Goal: Find specific page/section: Find specific page/section

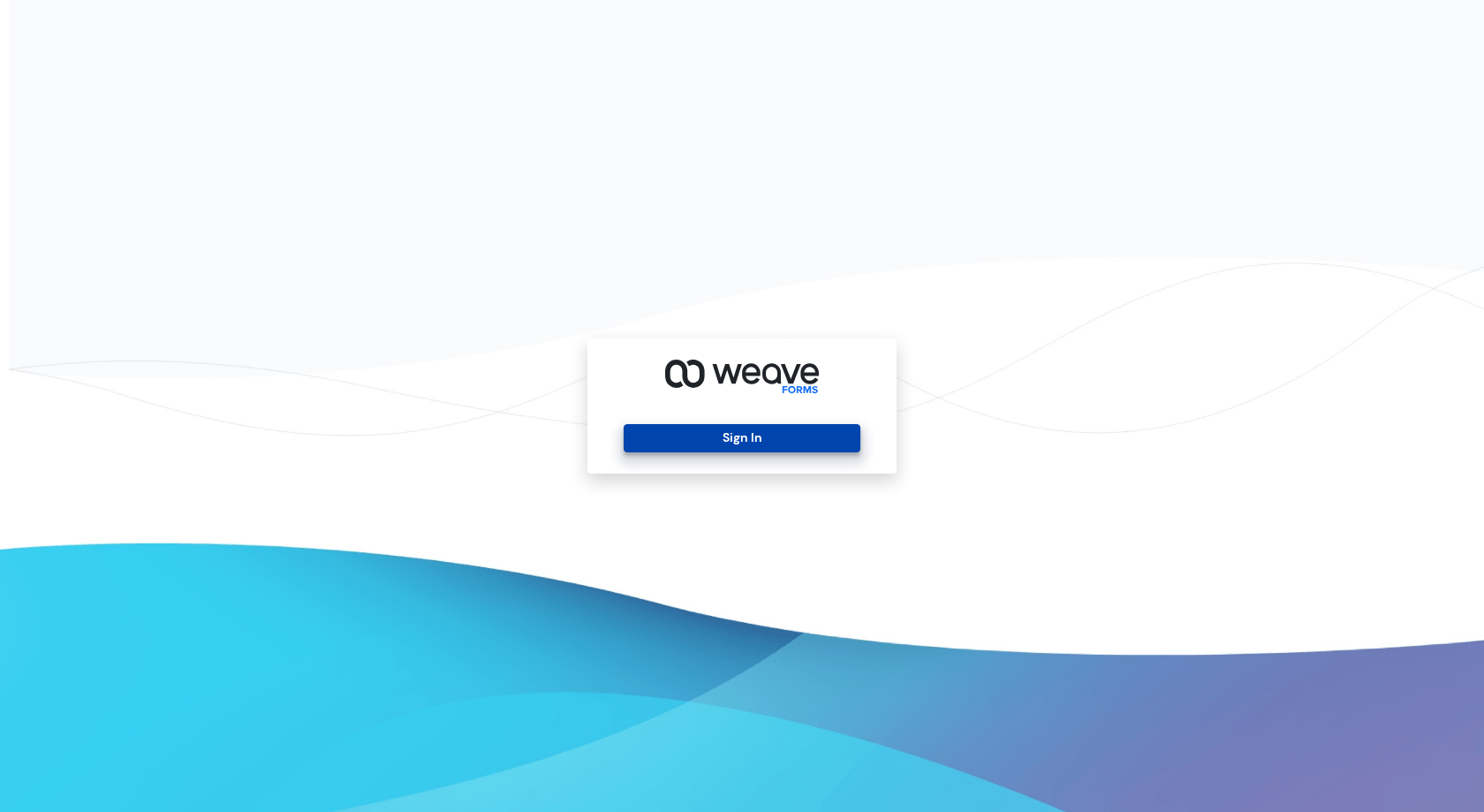
click at [752, 434] on button "Sign In" at bounding box center [741, 437] width 236 height 28
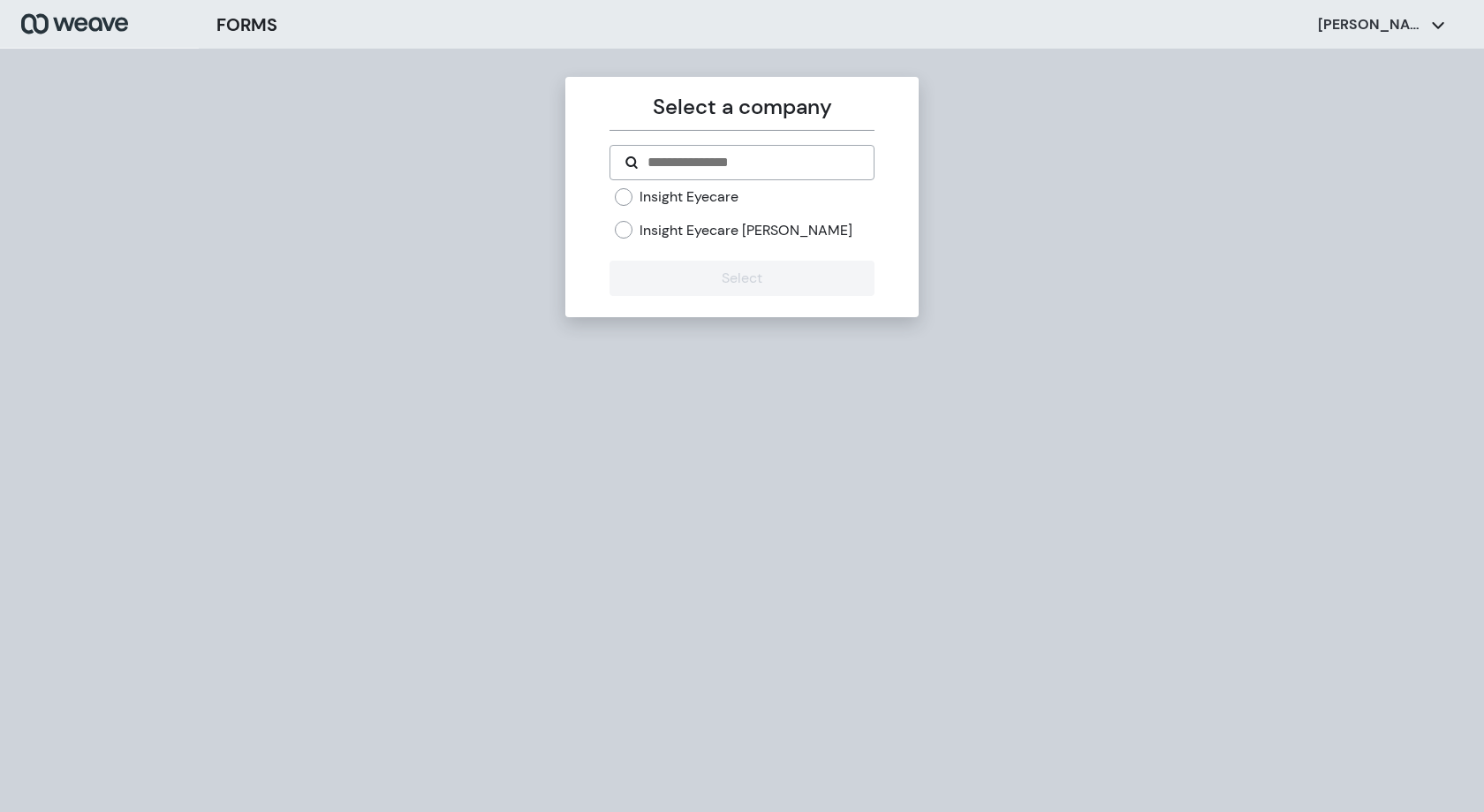
click at [763, 232] on label "Insight Eyecare Jenks" at bounding box center [746, 231] width 213 height 19
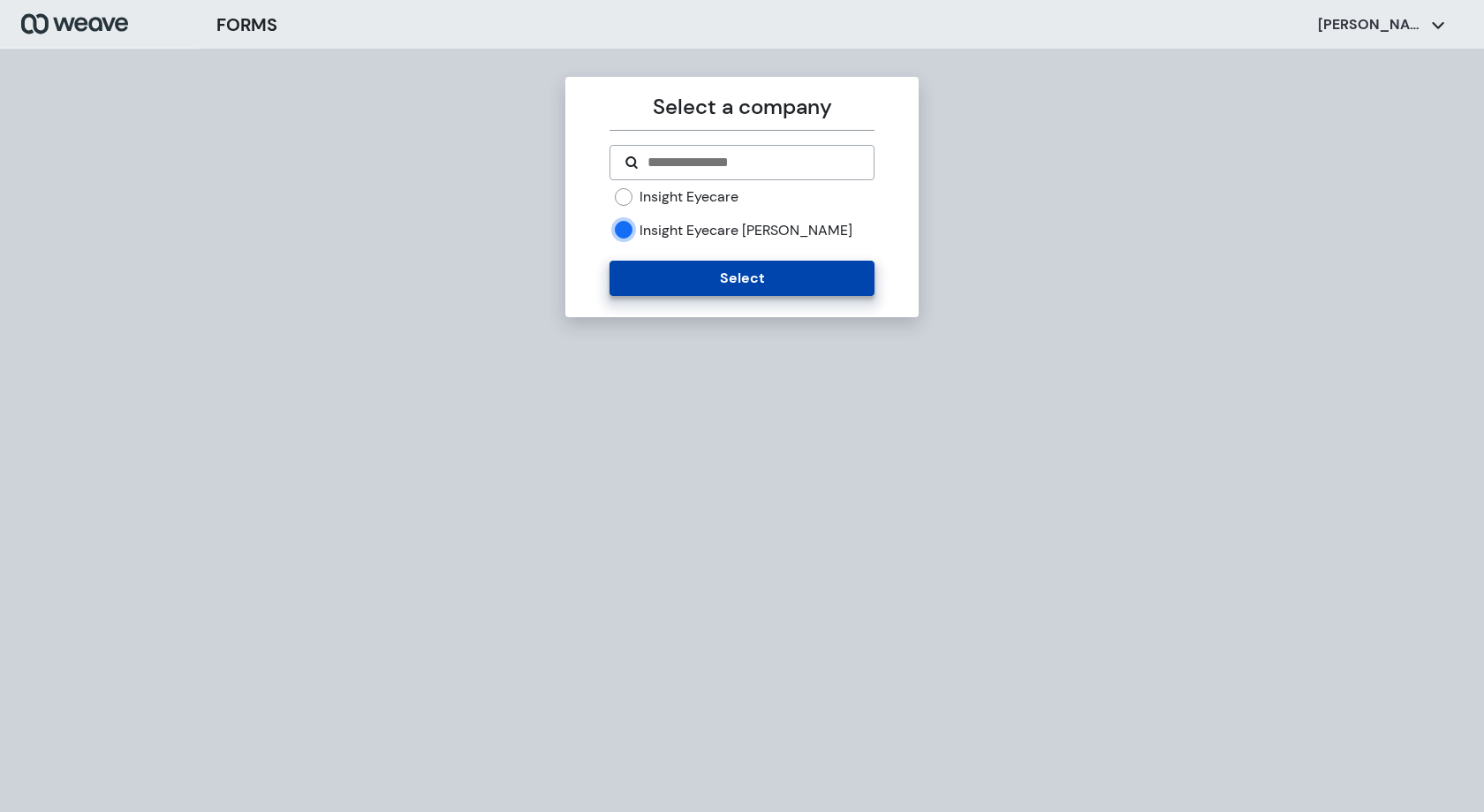
click at [774, 280] on button "Select" at bounding box center [741, 278] width 264 height 35
